Goal: Find specific page/section: Find specific page/section

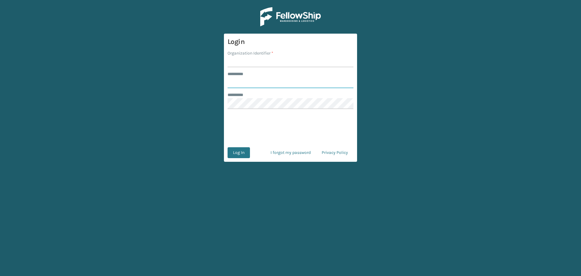
type input "********"
click at [268, 58] on input "Organization Identifier *" at bounding box center [291, 61] width 126 height 11
type input "MilliardLV"
click at [239, 150] on button "Log In" at bounding box center [239, 152] width 22 height 11
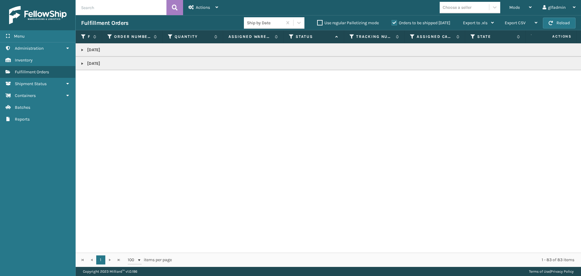
click at [107, 53] on td "[DATE]" at bounding box center [376, 49] width 600 height 13
click at [84, 51] on link at bounding box center [82, 50] width 5 height 5
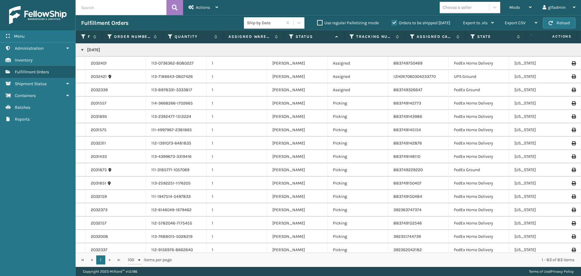
click at [84, 50] on link at bounding box center [82, 50] width 5 height 5
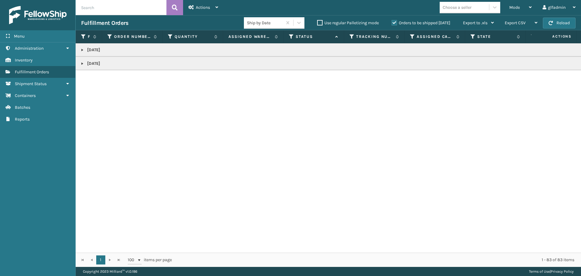
click at [85, 68] on td "[DATE]" at bounding box center [376, 64] width 600 height 14
click at [84, 63] on link at bounding box center [82, 63] width 5 height 5
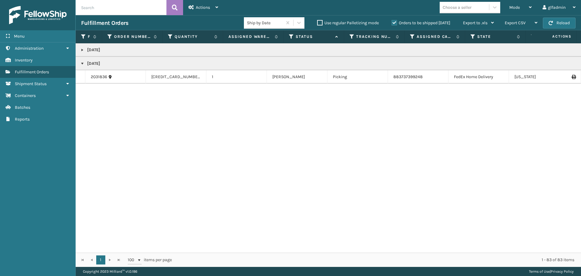
click at [81, 63] on link at bounding box center [82, 63] width 5 height 5
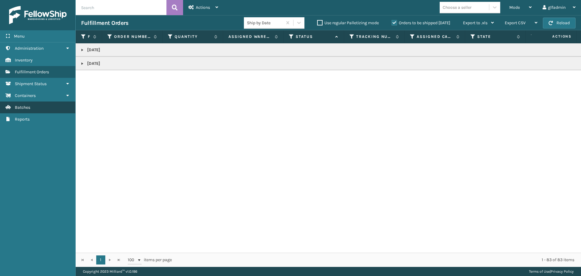
click at [26, 109] on span "Batches" at bounding box center [22, 107] width 15 height 5
